Goal: Transaction & Acquisition: Purchase product/service

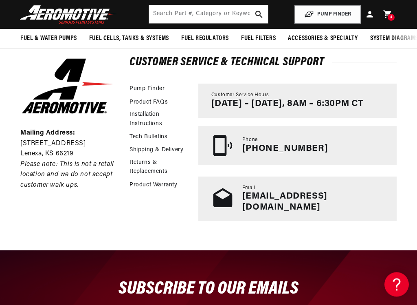
scroll to position [152, 0]
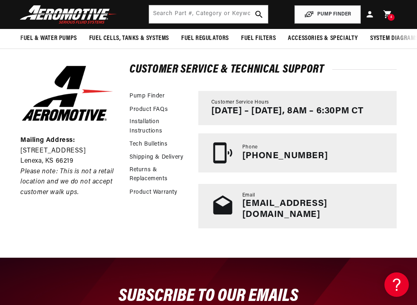
click at [306, 200] on link "[EMAIL_ADDRESS][DOMAIN_NAME]" at bounding box center [284, 209] width 85 height 20
click at [328, 205] on link "[EMAIL_ADDRESS][DOMAIN_NAME]" at bounding box center [284, 209] width 85 height 20
click at [390, 15] on span "4" at bounding box center [391, 17] width 2 height 7
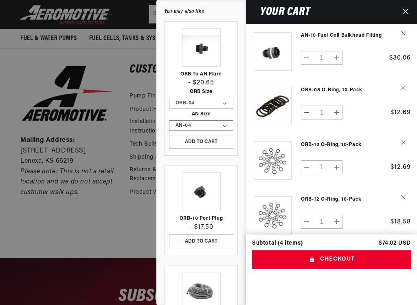
scroll to position [0, 0]
click at [307, 56] on button "Decrease quantity for AN-10 Fuel Cell Bulkhead Fitting" at bounding box center [306, 58] width 11 height 14
type input "0"
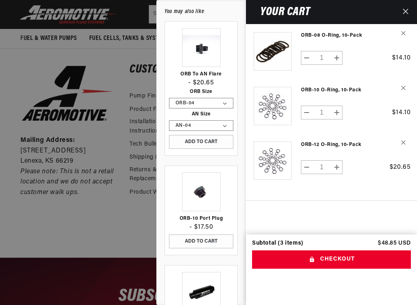
click at [307, 107] on button "Decrease quantity for ORB-10 O-Ring, 10-Pack" at bounding box center [306, 113] width 11 height 14
type input "0"
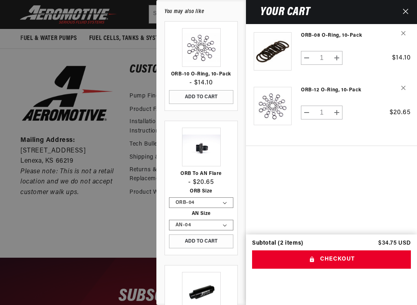
click at [306, 112] on button "Decrease quantity for ORB-12 O-Ring, 10-Pack" at bounding box center [306, 113] width 11 height 14
type input "0"
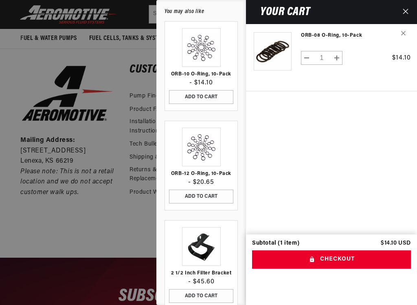
click at [310, 54] on button "Decrease quantity for ORB-08 O-Ring, 10-Pack" at bounding box center [306, 58] width 11 height 14
type input "0"
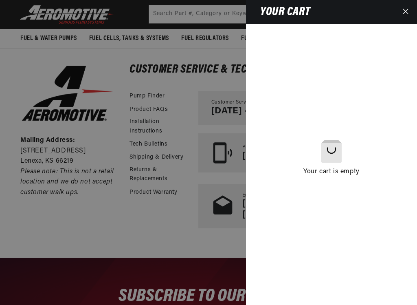
click at [408, 13] on icon "Close" at bounding box center [405, 11] width 5 height 5
